Goal: Task Accomplishment & Management: Use online tool/utility

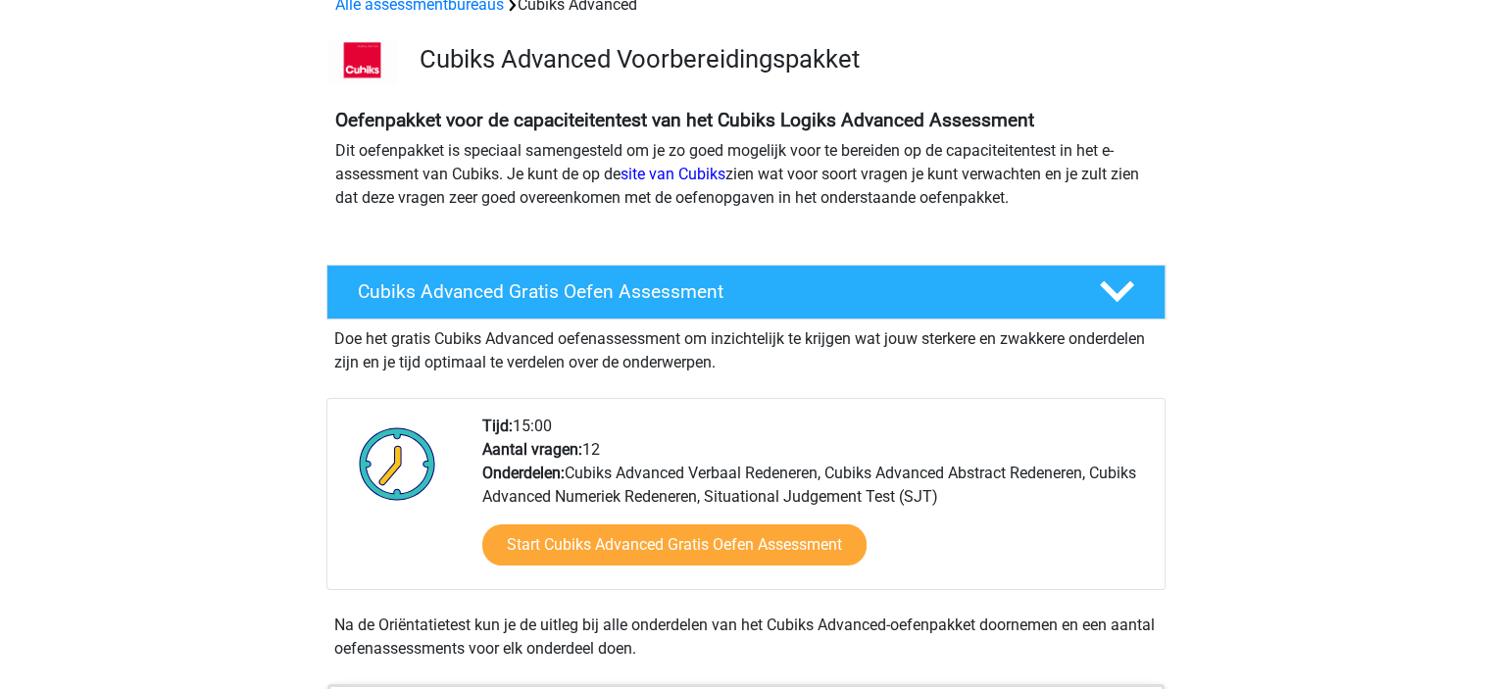
scroll to position [106, 0]
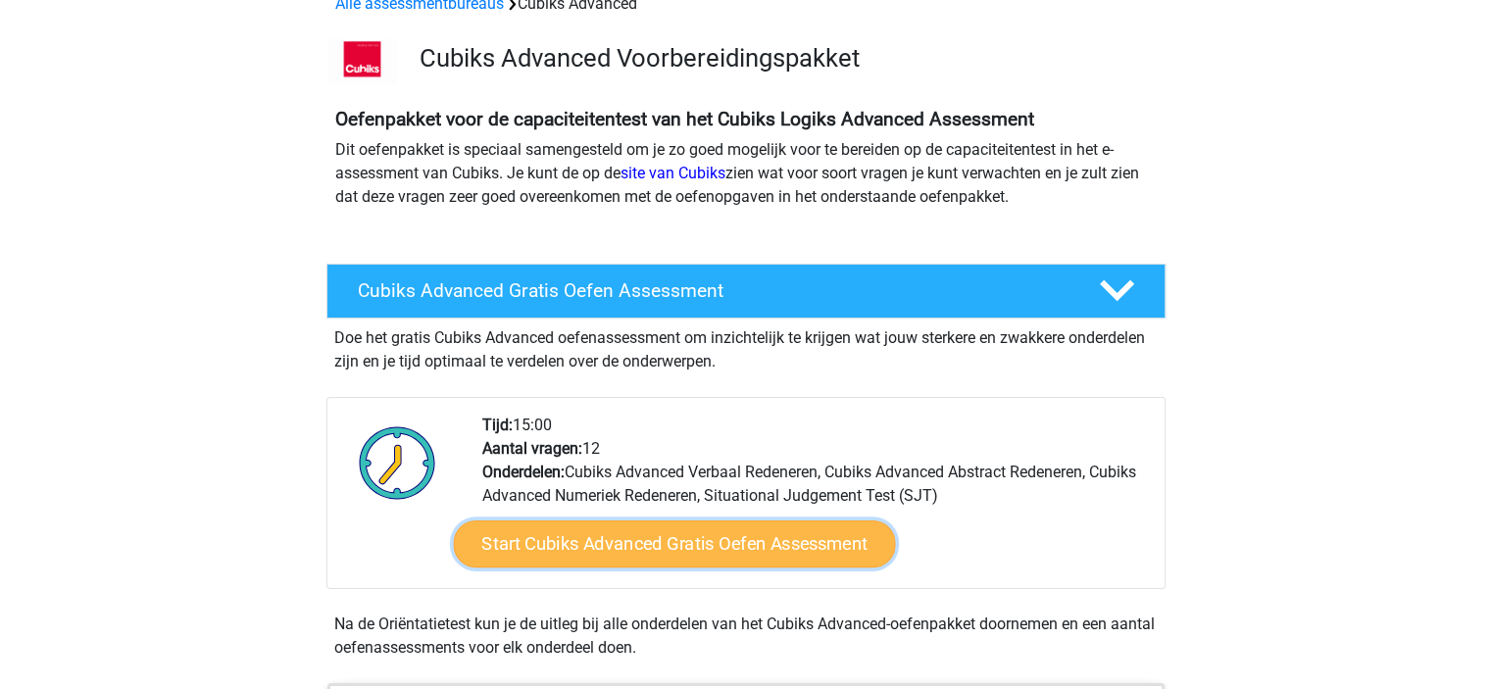
click at [831, 546] on link "Start Cubiks Advanced Gratis Oefen Assessment" at bounding box center [674, 544] width 442 height 47
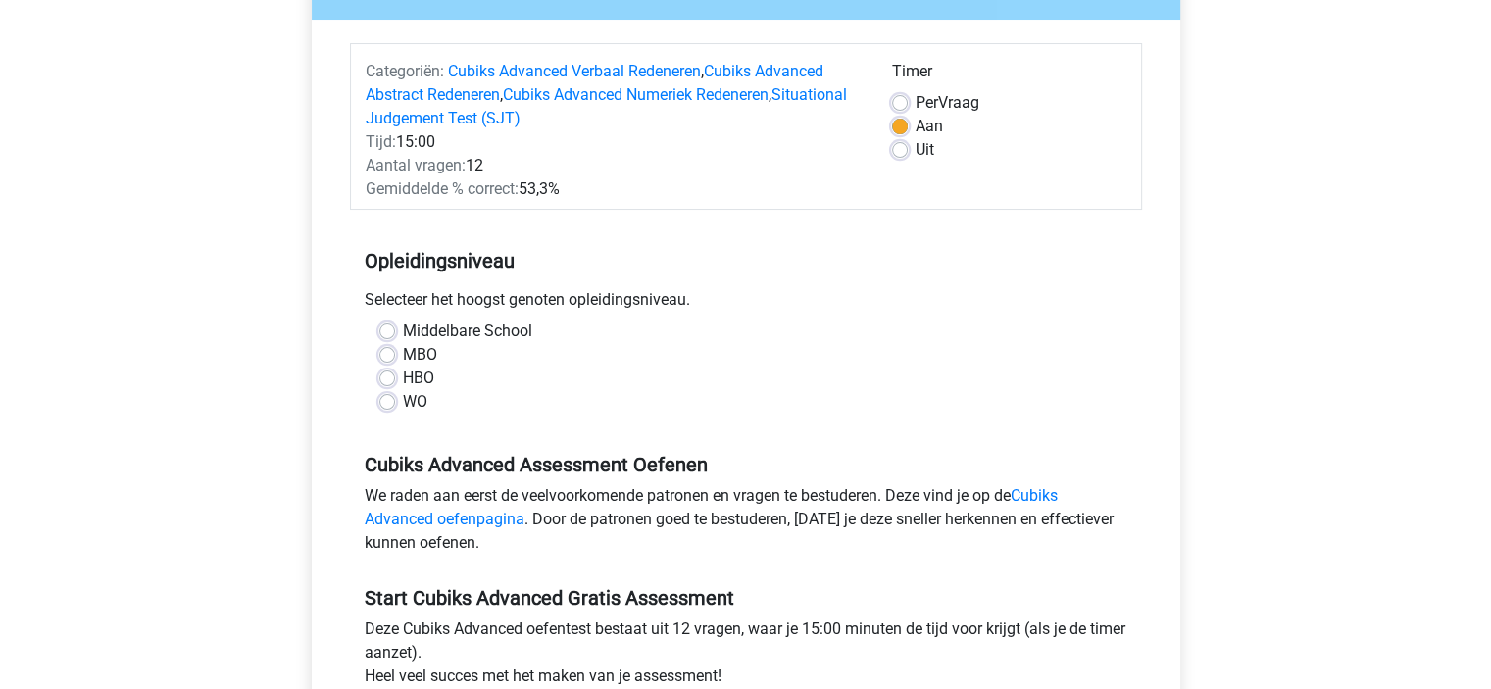
scroll to position [214, 0]
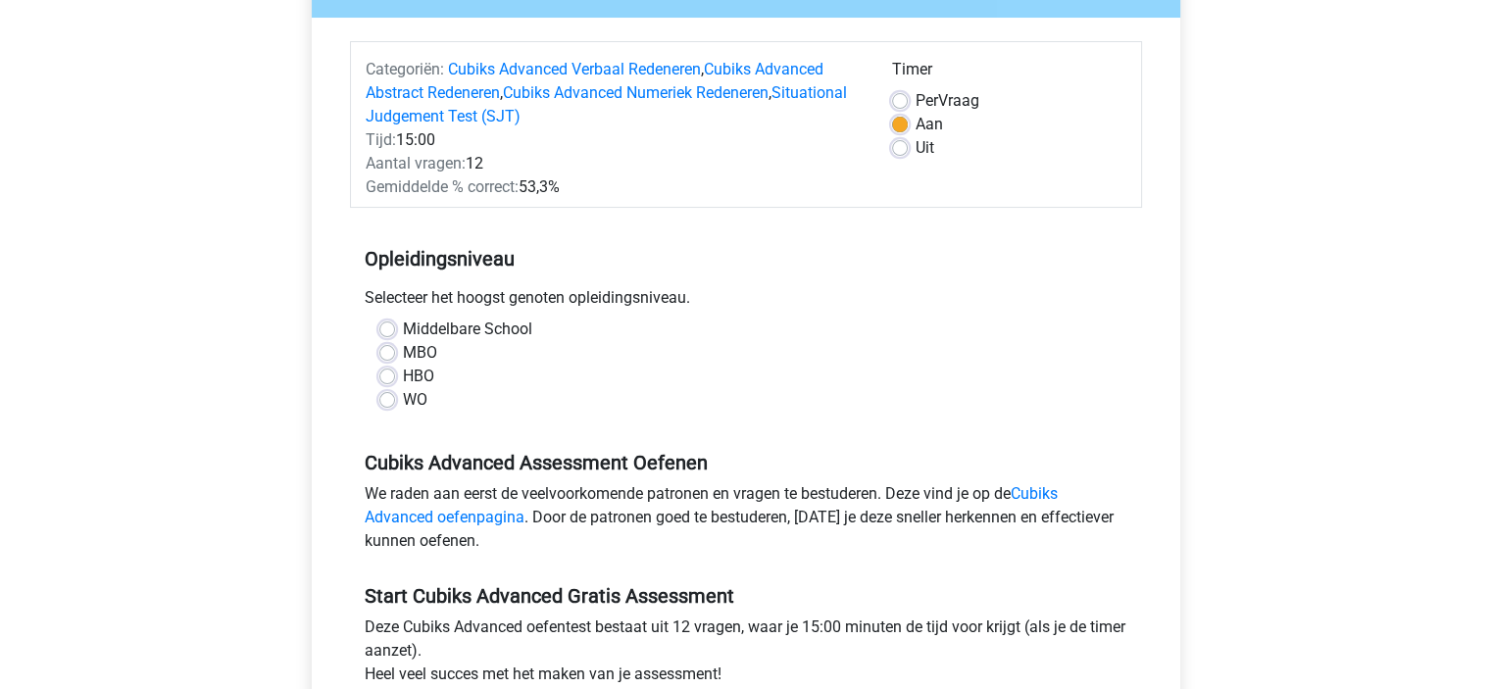
click at [403, 375] on label "HBO" at bounding box center [418, 377] width 31 height 24
click at [392, 375] on input "HBO" at bounding box center [387, 375] width 16 height 20
radio input "true"
click at [403, 359] on label "MBO" at bounding box center [420, 353] width 34 height 24
click at [389, 359] on input "MBO" at bounding box center [387, 351] width 16 height 20
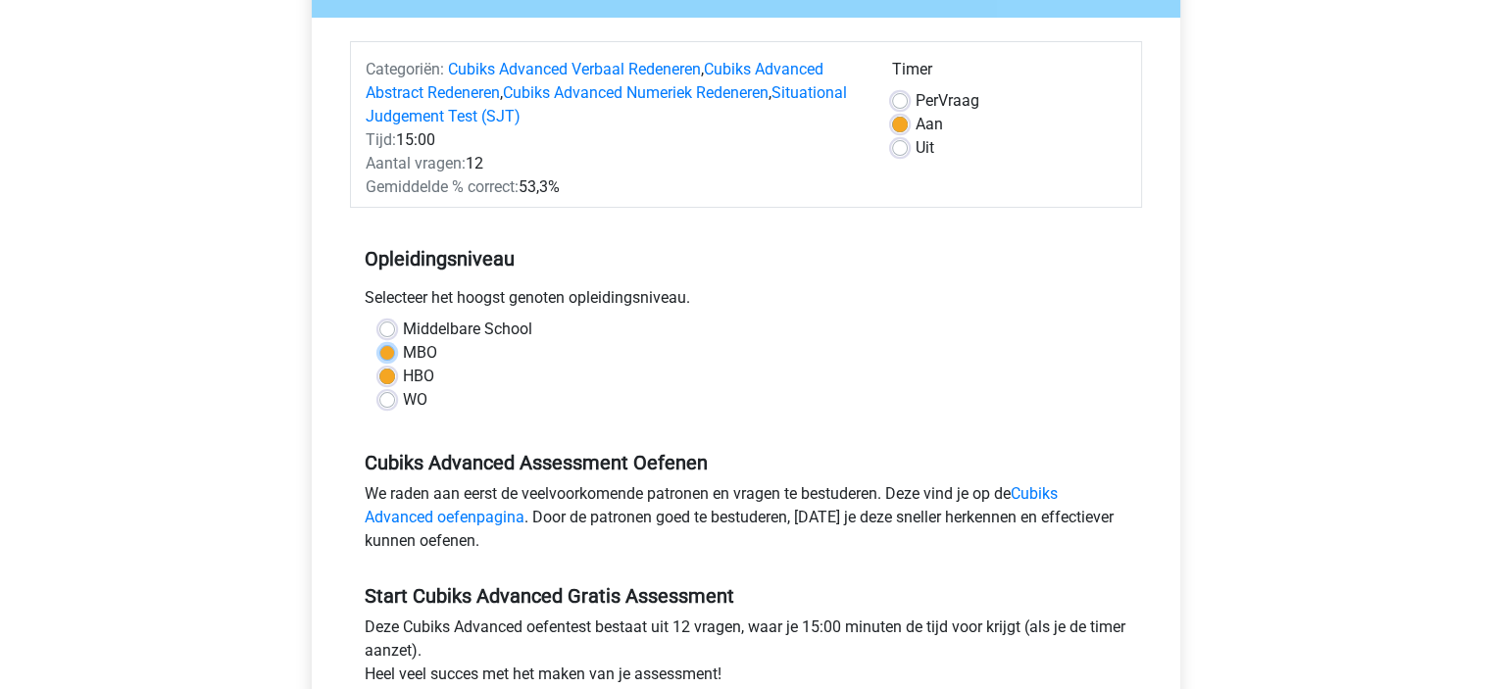
radio input "true"
click at [403, 375] on label "HBO" at bounding box center [418, 377] width 31 height 24
click at [391, 375] on input "HBO" at bounding box center [387, 375] width 16 height 20
radio input "true"
click at [423, 403] on label "WO" at bounding box center [415, 400] width 25 height 24
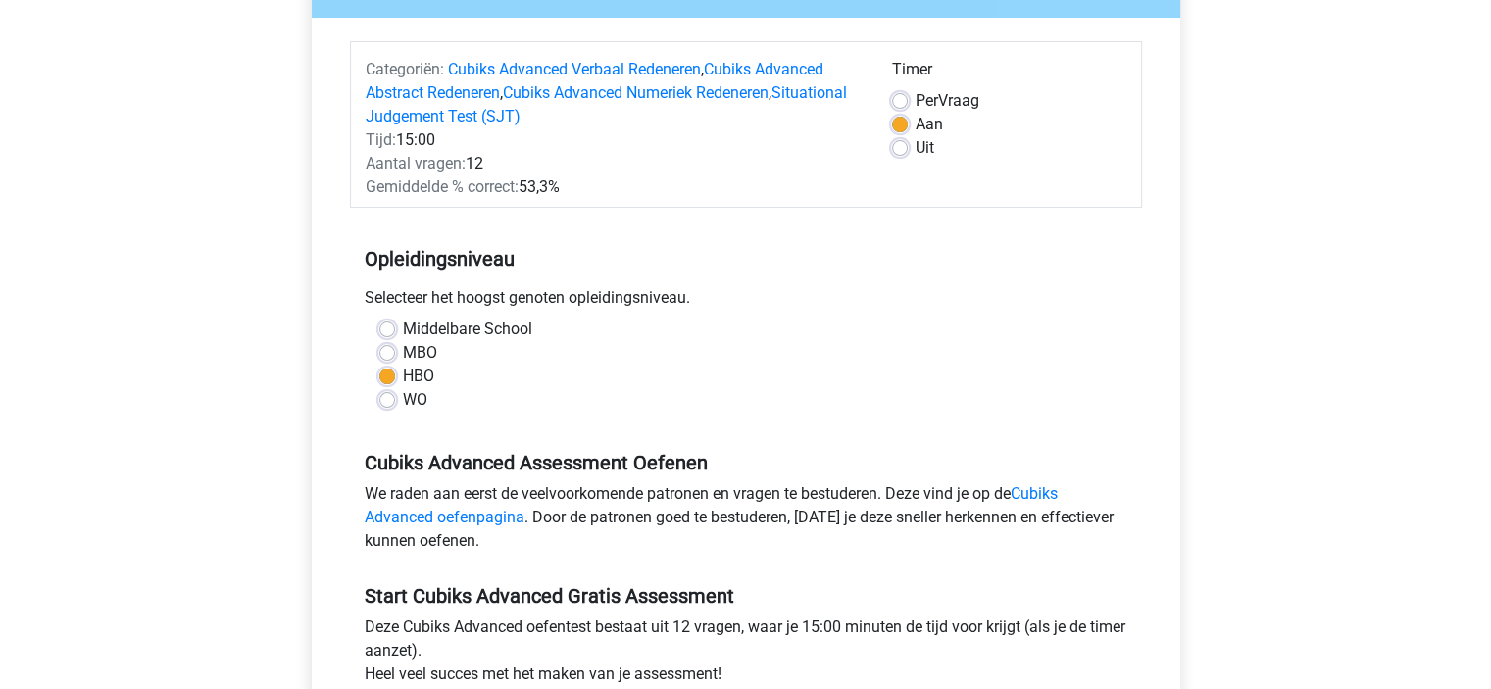
click at [395, 403] on input "WO" at bounding box center [387, 398] width 16 height 20
radio input "true"
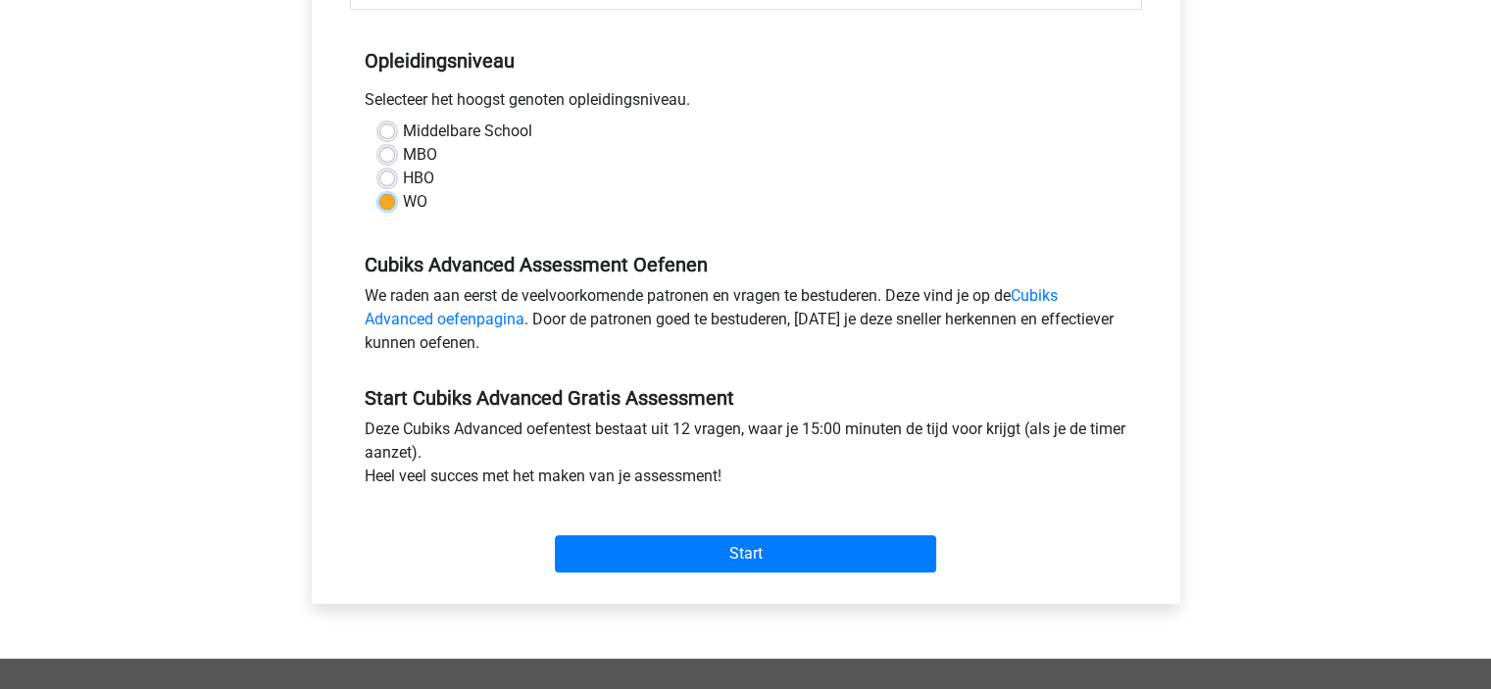
scroll to position [414, 0]
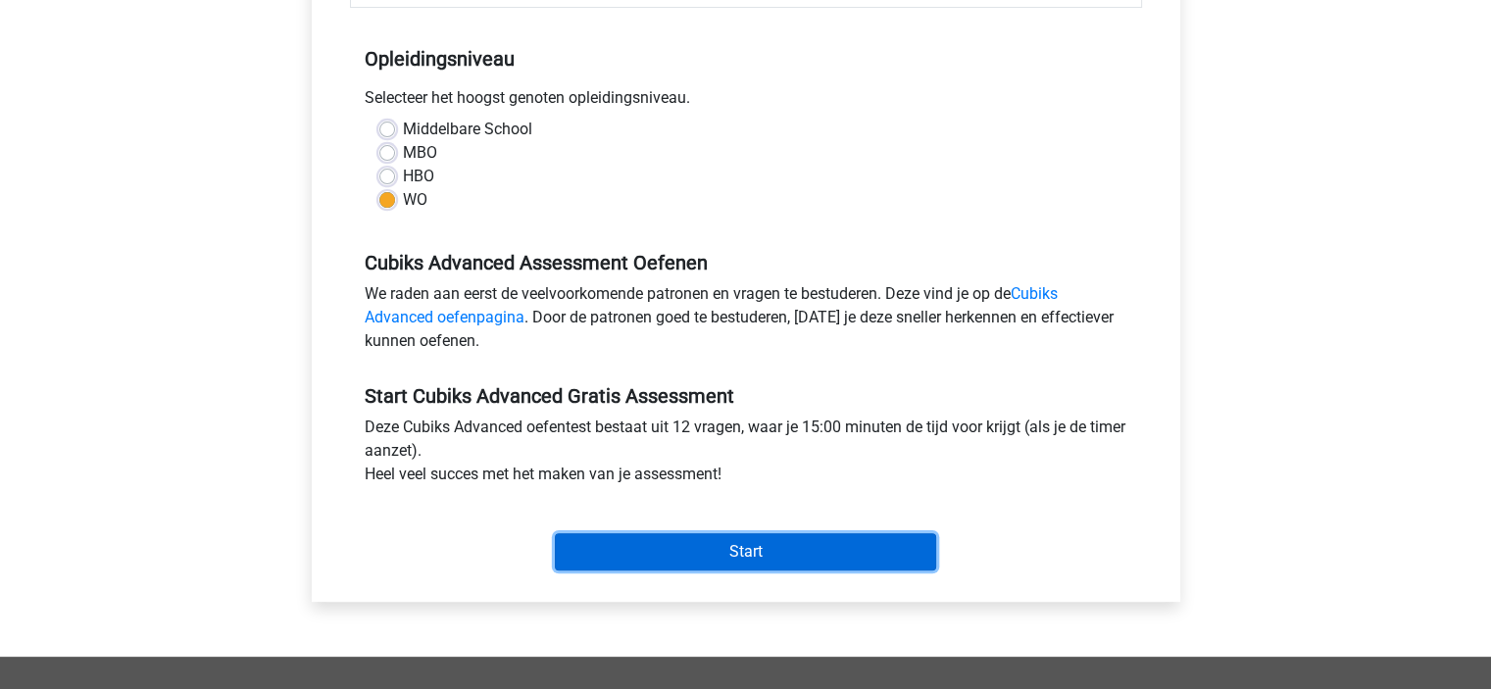
click at [757, 562] on input "Start" at bounding box center [745, 551] width 381 height 37
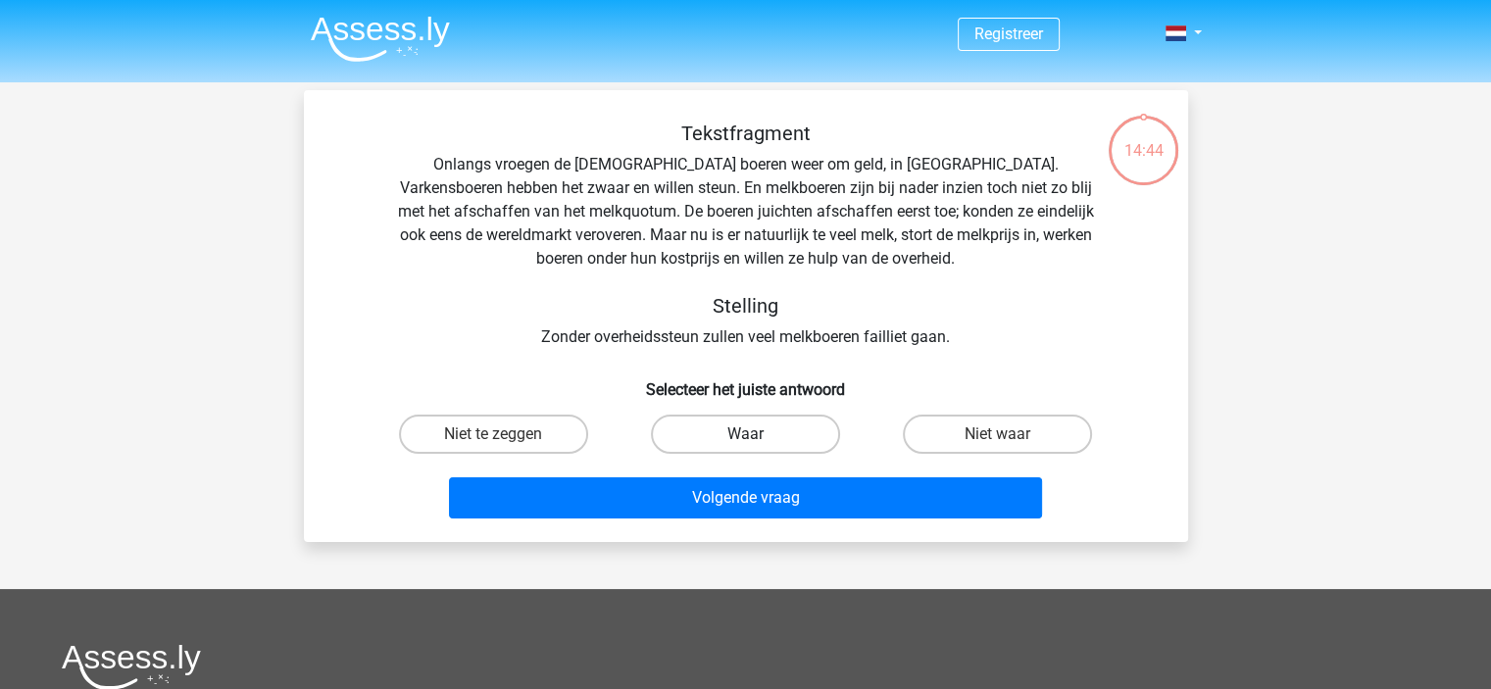
click at [723, 431] on label "Waar" at bounding box center [745, 434] width 189 height 39
click at [745, 434] on input "Waar" at bounding box center [751, 440] width 13 height 13
radio input "true"
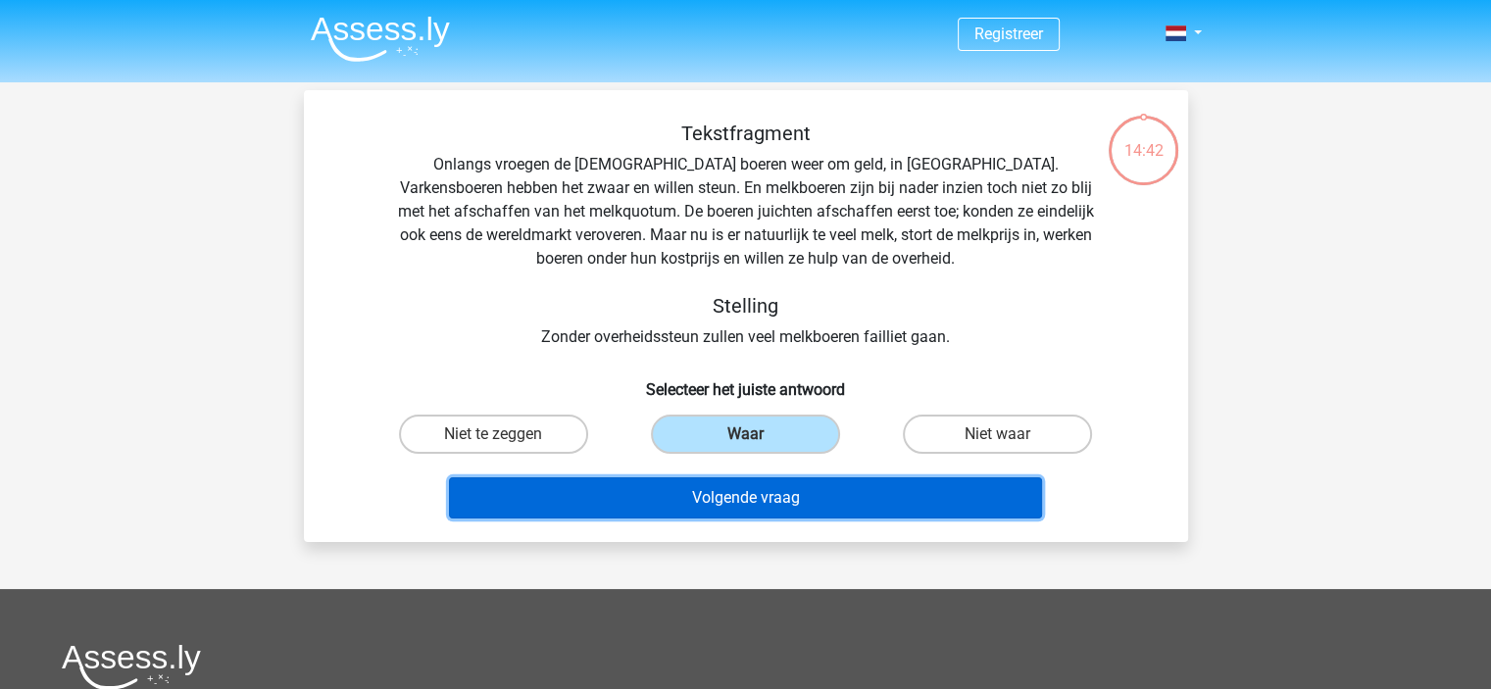
click at [820, 506] on button "Volgende vraag" at bounding box center [745, 497] width 593 height 41
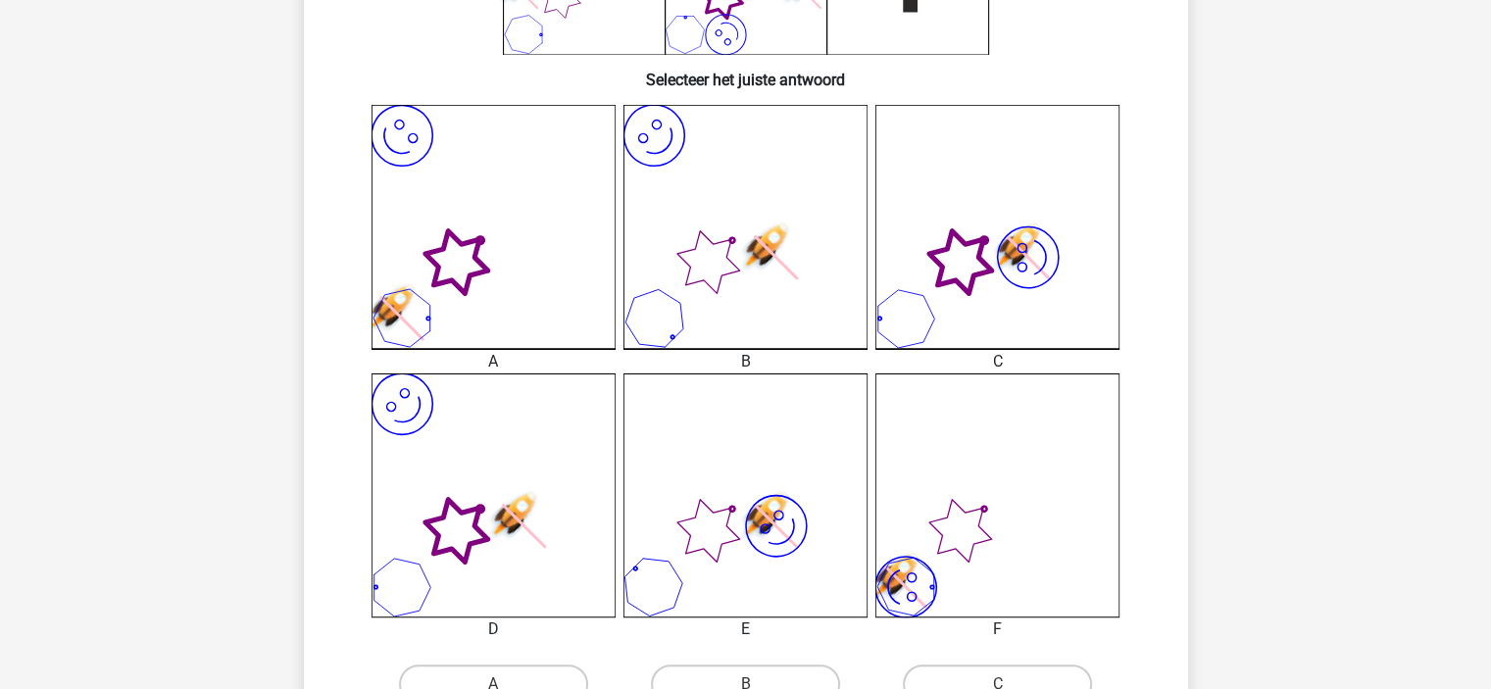
scroll to position [448, 0]
click at [485, 492] on icon "image/svg+xml" at bounding box center [494, 496] width 244 height 244
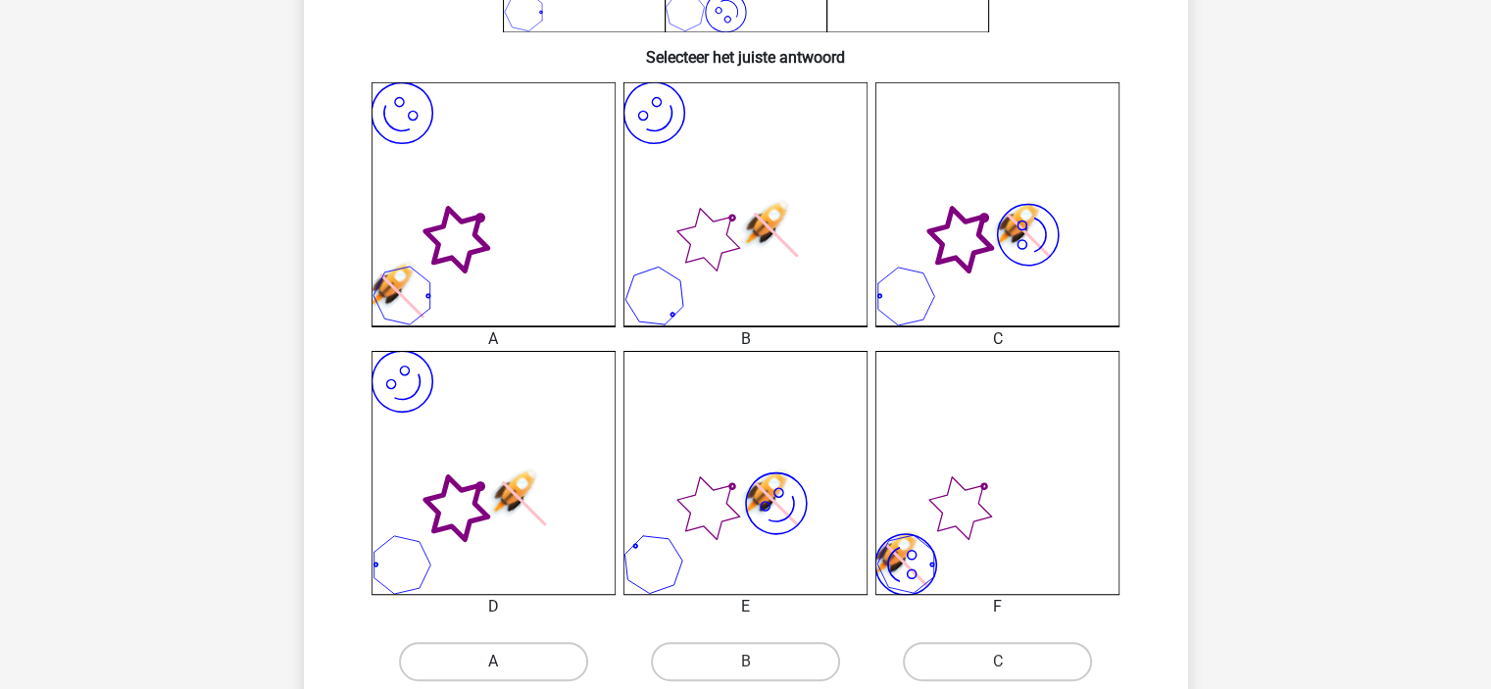
scroll to position [905, 0]
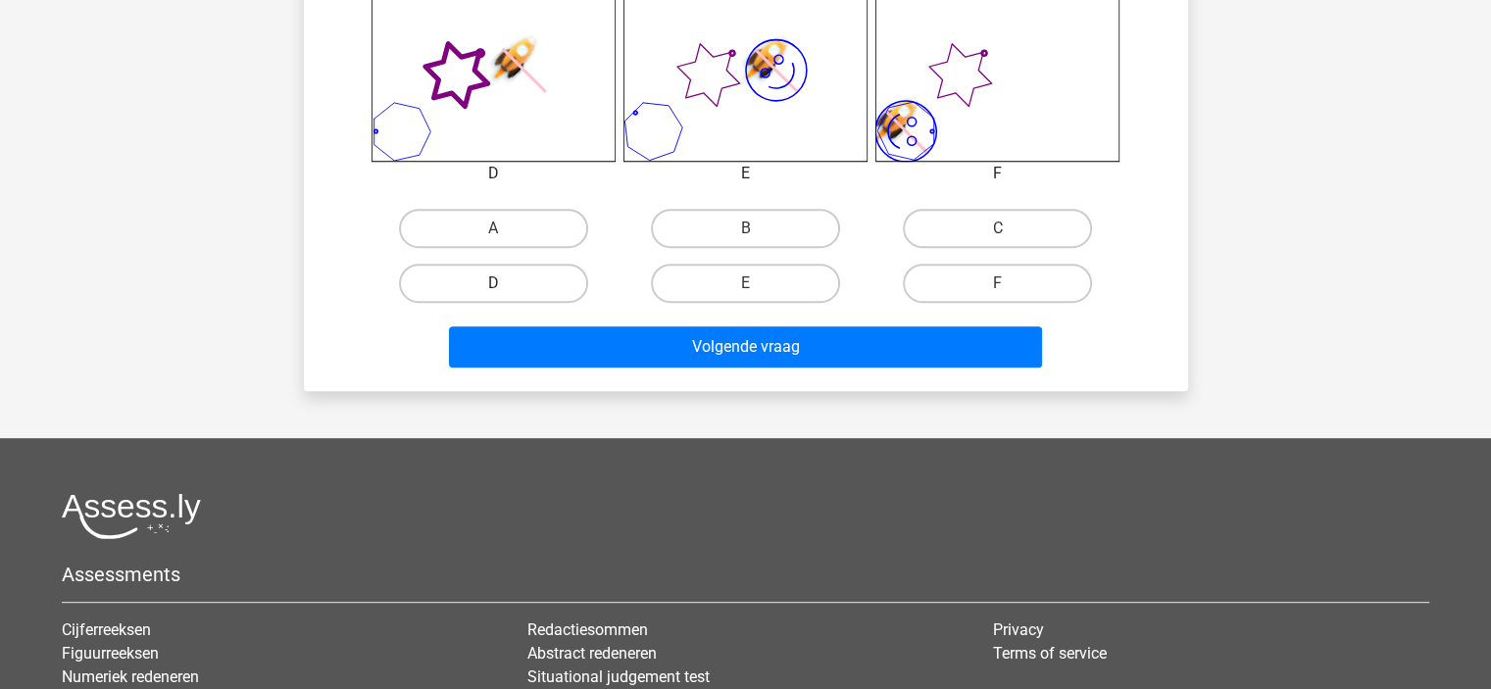
click at [536, 281] on label "D" at bounding box center [493, 283] width 189 height 39
click at [506, 283] on input "D" at bounding box center [499, 289] width 13 height 13
radio input "true"
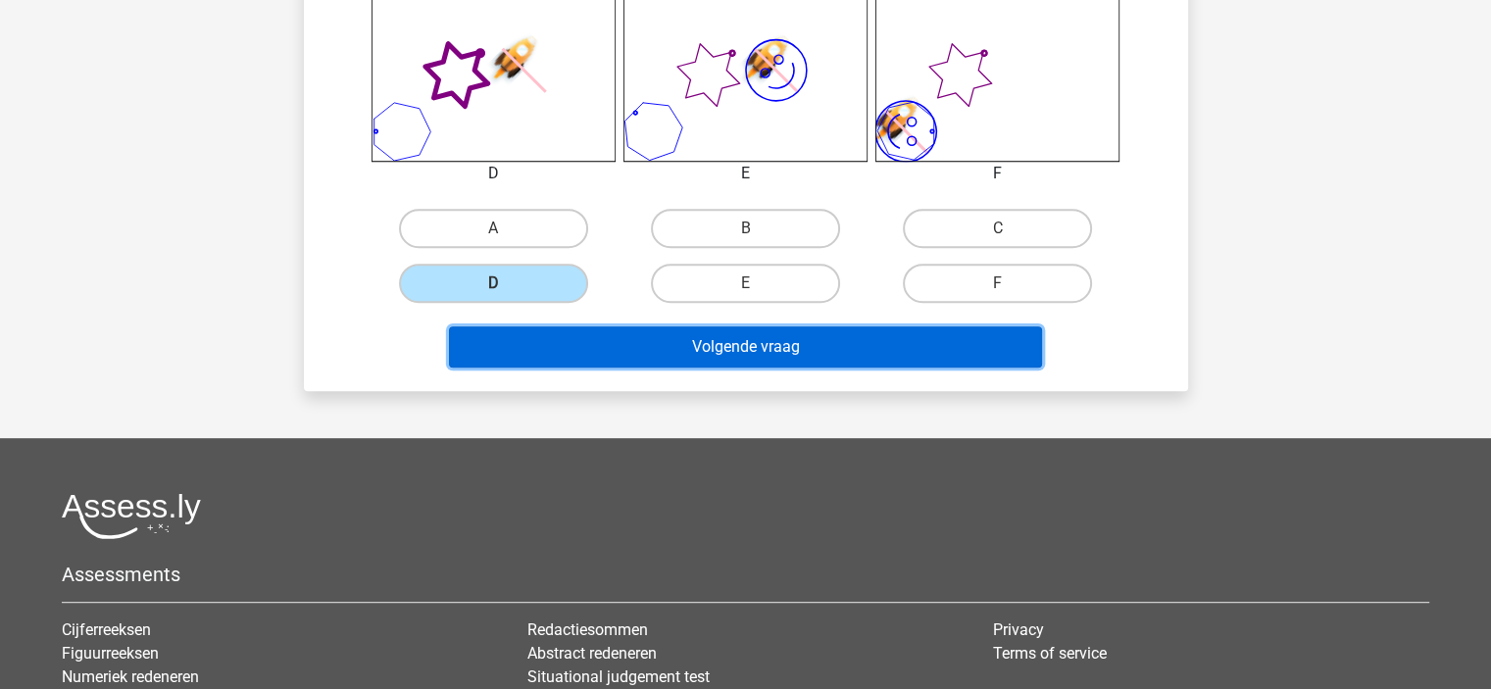
click at [844, 364] on button "Volgende vraag" at bounding box center [745, 346] width 593 height 41
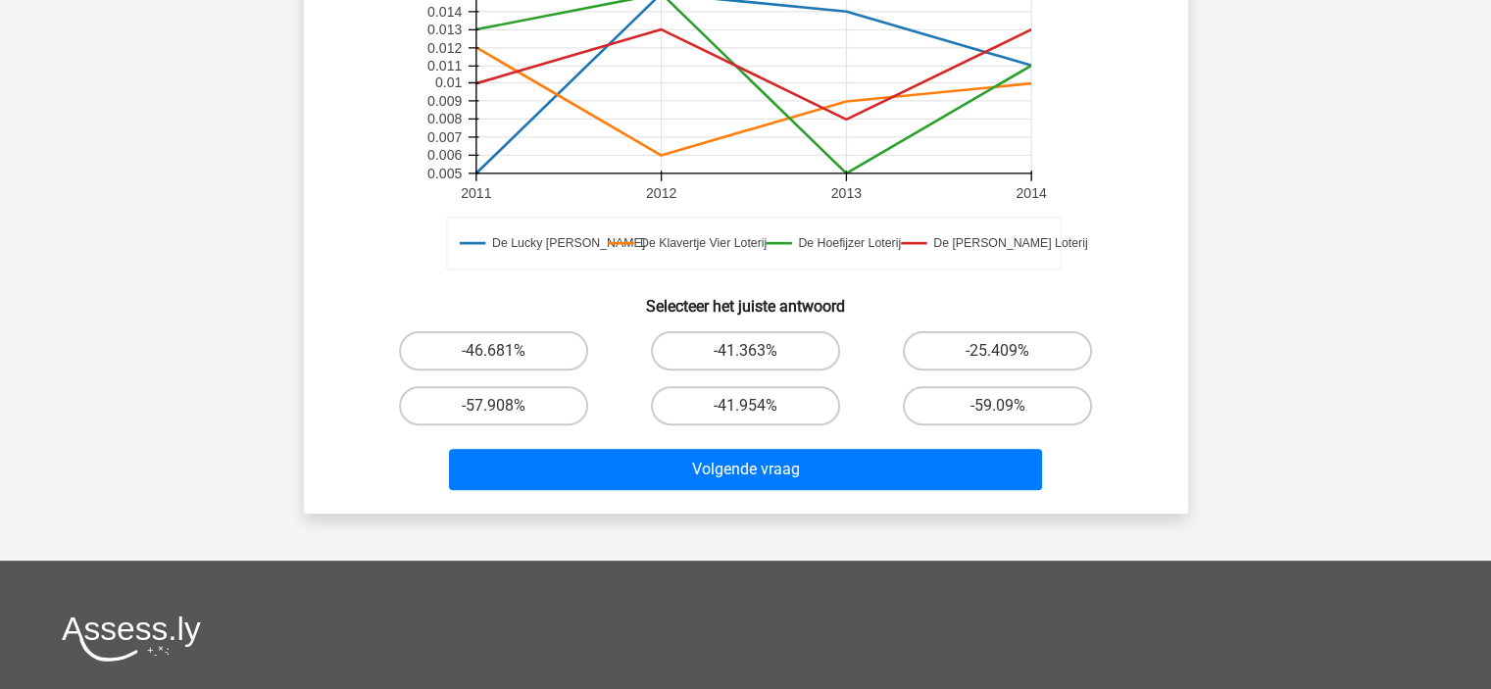
scroll to position [604, 0]
